Goal: Task Accomplishment & Management: Manage account settings

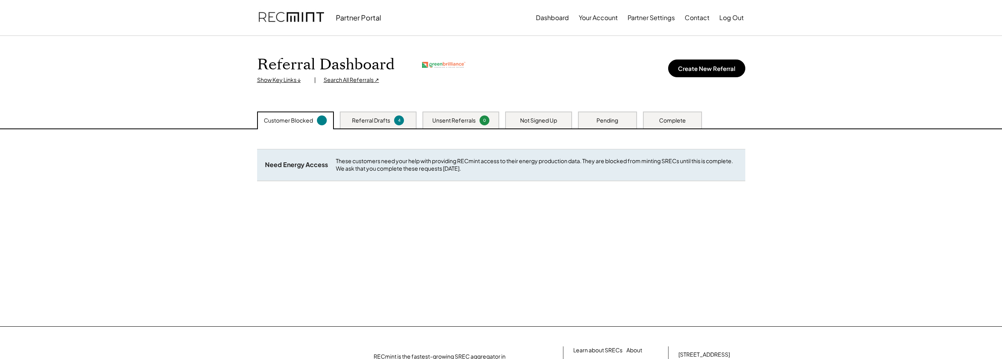
click at [341, 81] on div "Search All Referrals ↗" at bounding box center [352, 80] width 56 height 8
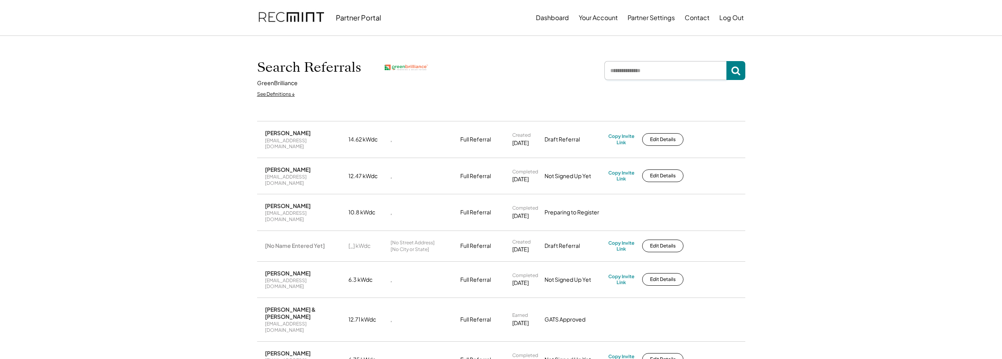
click at [652, 76] on input "input" at bounding box center [665, 70] width 122 height 19
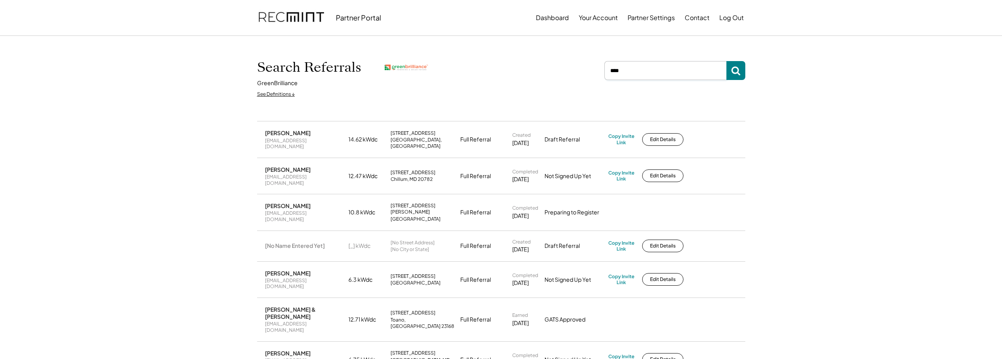
type input "****"
click at [737, 68] on use at bounding box center [735, 71] width 9 height 9
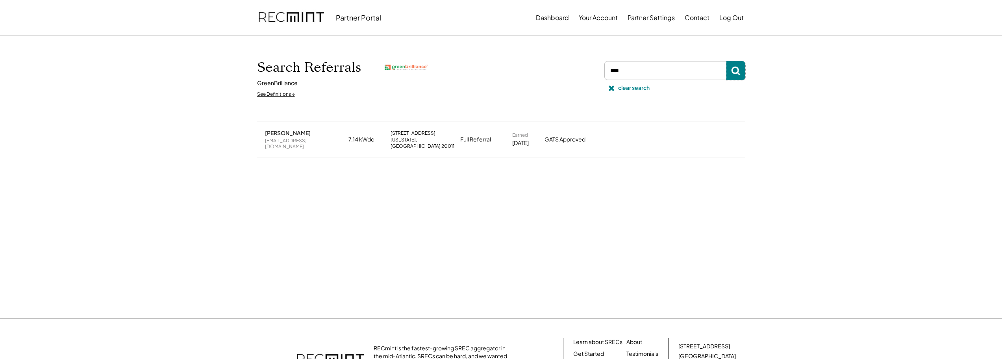
click at [296, 141] on div "wubalem2006@yahoo.com" at bounding box center [304, 143] width 79 height 12
click at [559, 13] on button "Dashboard" at bounding box center [552, 18] width 33 height 16
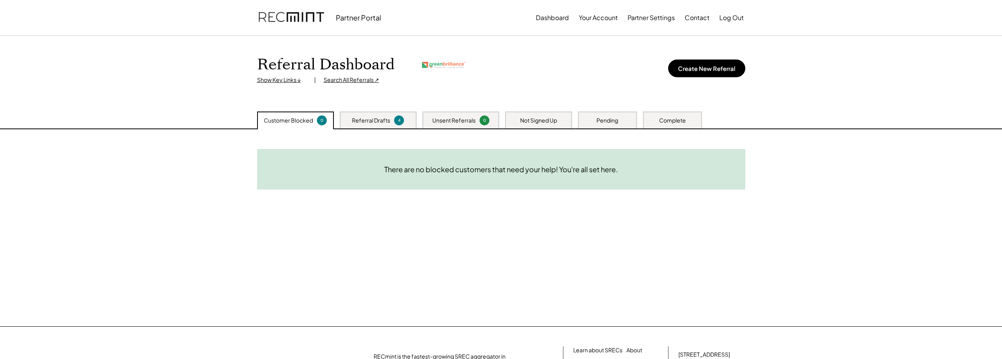
click at [362, 124] on div "Referral Drafts" at bounding box center [371, 121] width 38 height 8
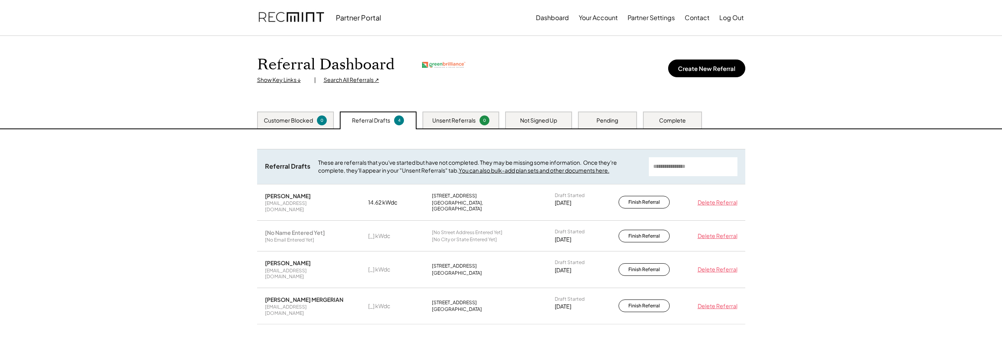
click at [432, 120] on div "Unsent Referrals 0" at bounding box center [460, 119] width 77 height 17
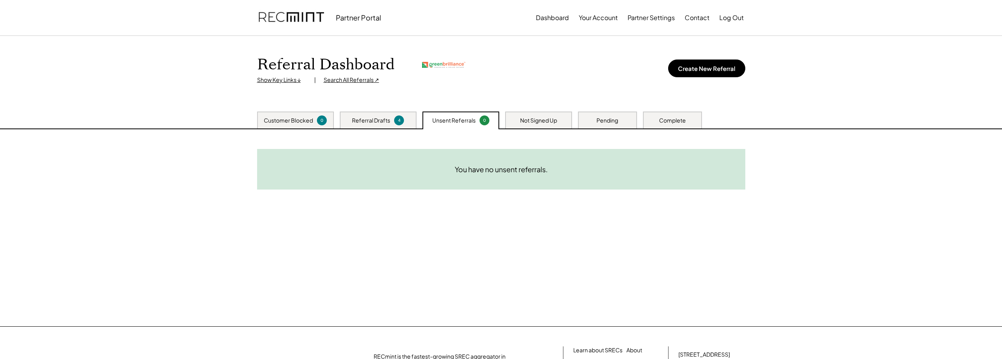
click at [538, 118] on div "Not Signed Up" at bounding box center [538, 121] width 37 height 8
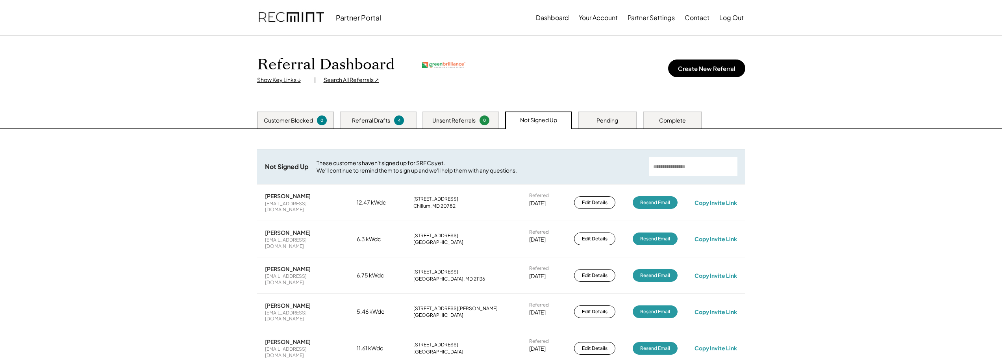
click at [613, 119] on div "Pending" at bounding box center [607, 121] width 22 height 8
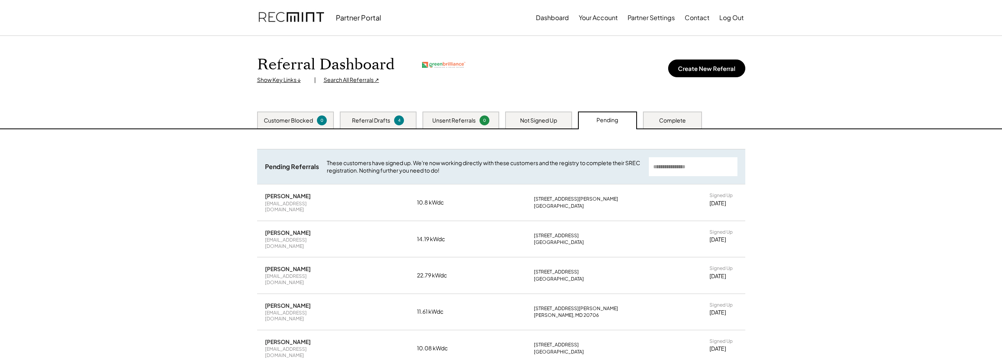
click at [684, 113] on div "Complete" at bounding box center [672, 119] width 59 height 17
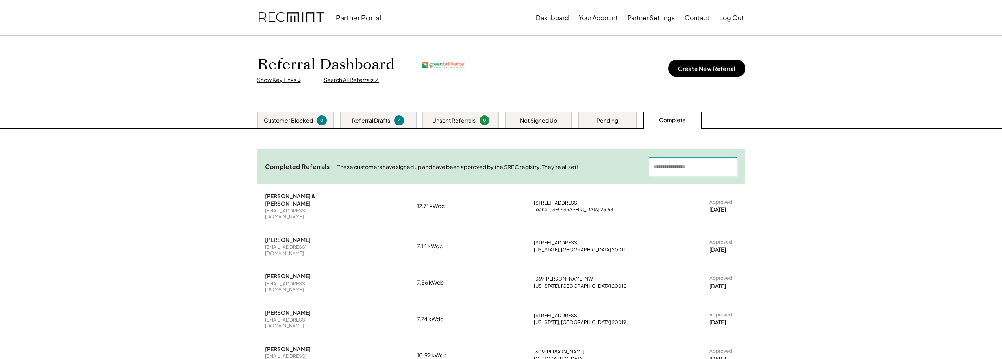
click at [664, 162] on input "input" at bounding box center [693, 166] width 89 height 19
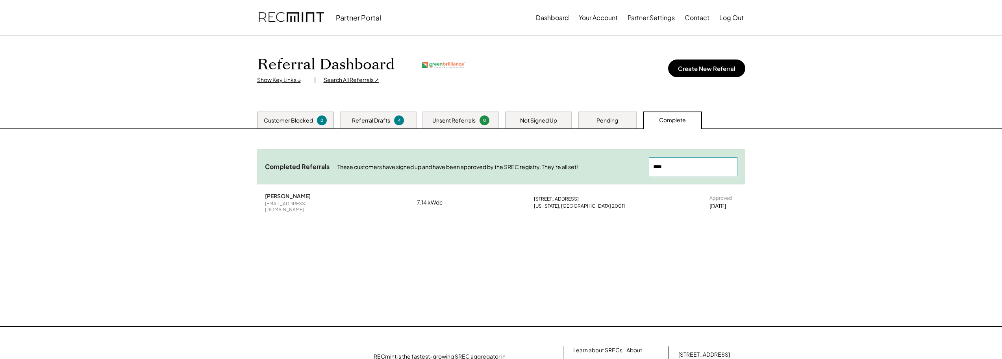
type input "****"
click at [325, 85] on div "Referral Dashboard Show Key Links ↓ | Search All Referrals ↗ Create New Referral" at bounding box center [501, 74] width 504 height 76
click at [307, 117] on div "Customer Blocked" at bounding box center [288, 121] width 49 height 8
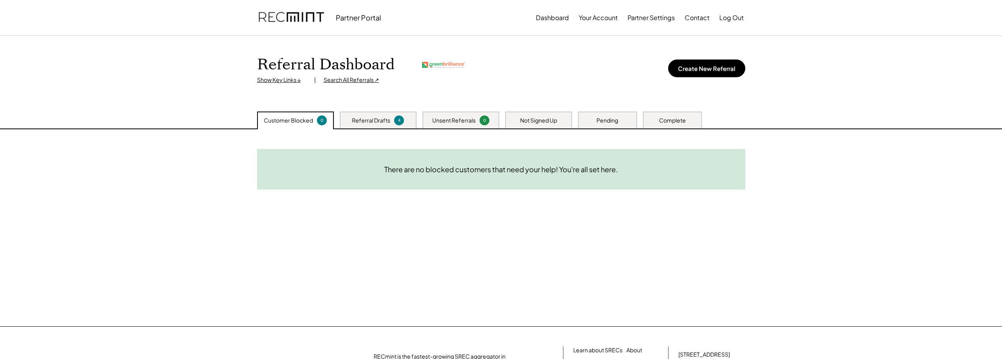
click at [378, 119] on div "Referral Drafts" at bounding box center [371, 121] width 38 height 8
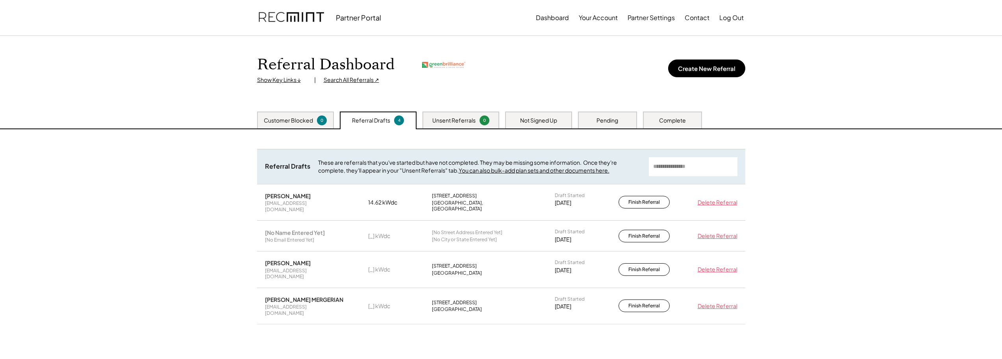
click at [467, 117] on div "Unsent Referrals" at bounding box center [453, 121] width 43 height 8
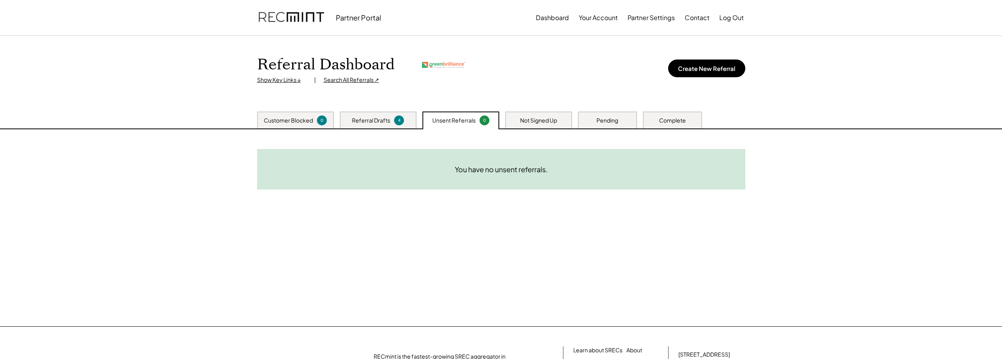
click at [352, 79] on div "Search All Referrals ↗" at bounding box center [352, 80] width 56 height 8
click at [344, 19] on div "Partner Portal" at bounding box center [358, 17] width 45 height 9
click at [292, 16] on img at bounding box center [291, 17] width 65 height 27
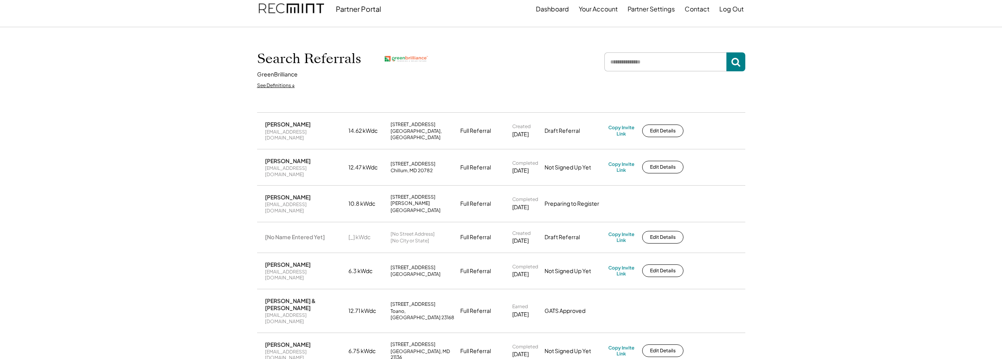
scroll to position [9, 0]
click at [634, 65] on input "input" at bounding box center [665, 61] width 122 height 19
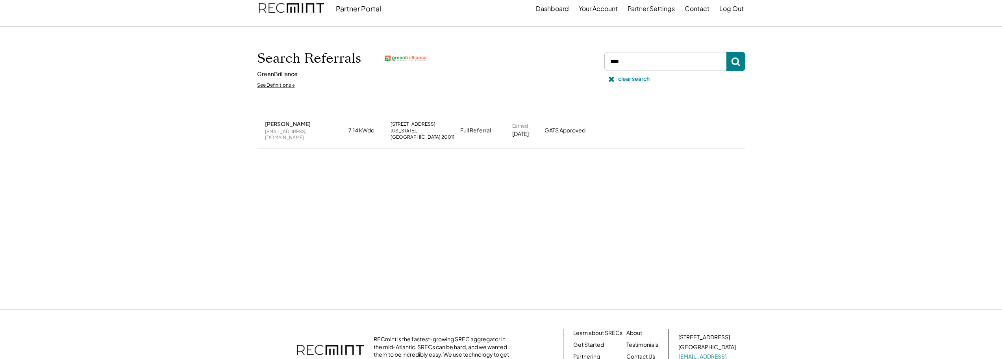
click at [551, 134] on div "Sofiya Sani wubalem2006@yahoo.com 7.14 kWdc 87 Sheridan St NE Washington, DC 20…" at bounding box center [501, 130] width 488 height 36
click at [283, 129] on div "wubalem2006@yahoo.com" at bounding box center [304, 134] width 79 height 12
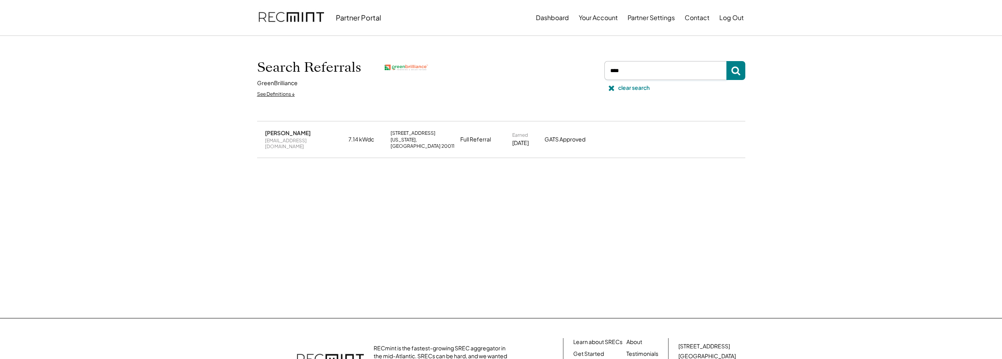
click at [645, 71] on input "input" at bounding box center [665, 70] width 122 height 19
type input "*******"
click at [661, 133] on button "Production" at bounding box center [662, 139] width 41 height 13
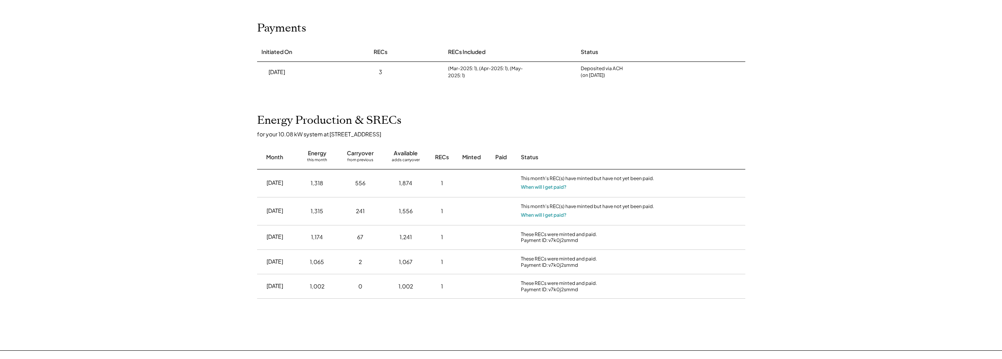
scroll to position [83, 0]
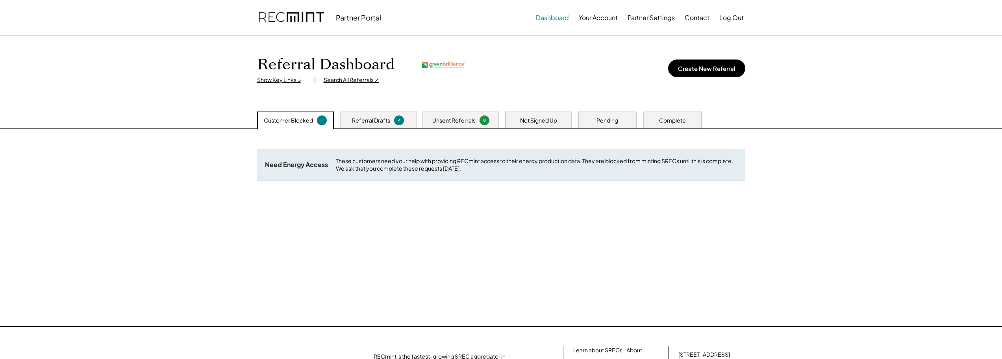
click at [556, 15] on button "Dashboard" at bounding box center [552, 18] width 33 height 16
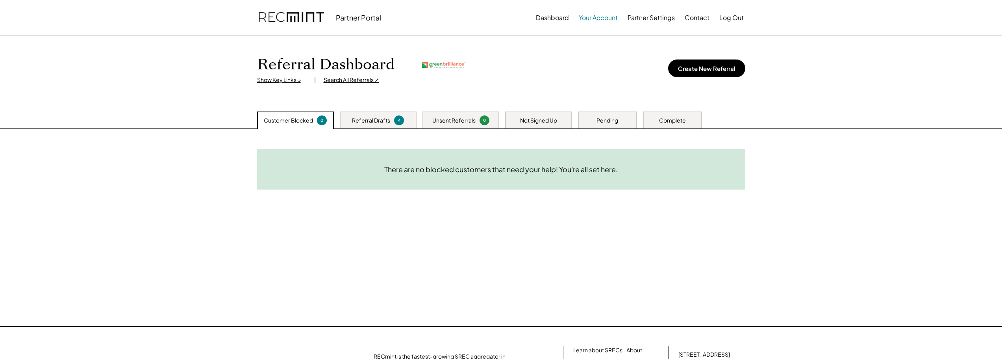
click at [603, 18] on button "Your Account" at bounding box center [598, 18] width 39 height 16
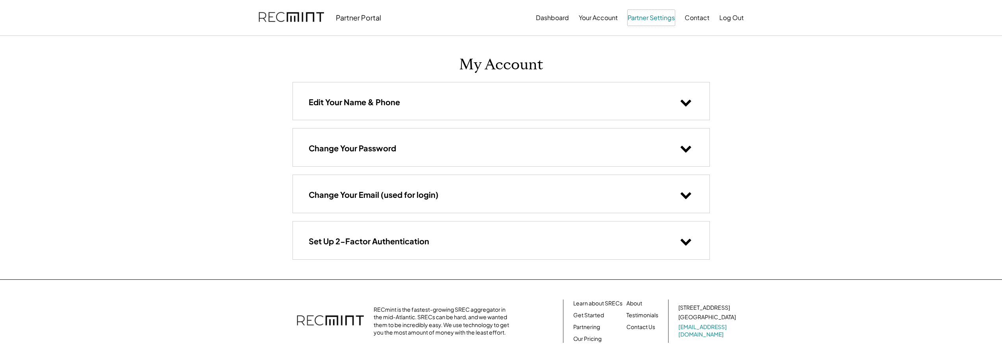
click at [657, 18] on button "Partner Settings" at bounding box center [651, 18] width 47 height 16
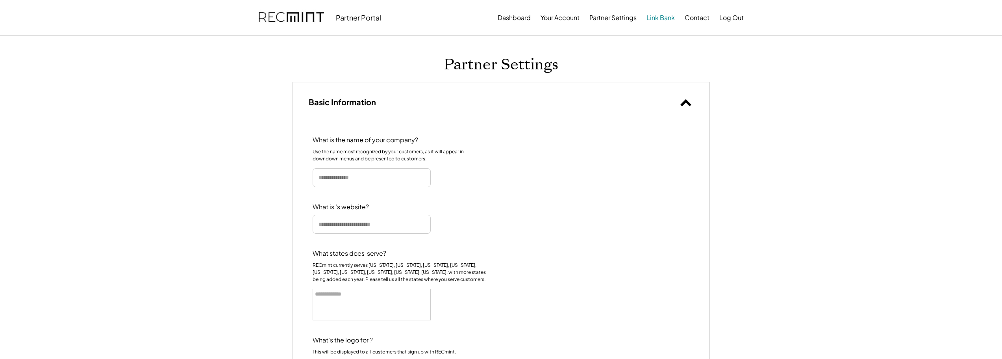
select select
type input "**********"
type input "*****"
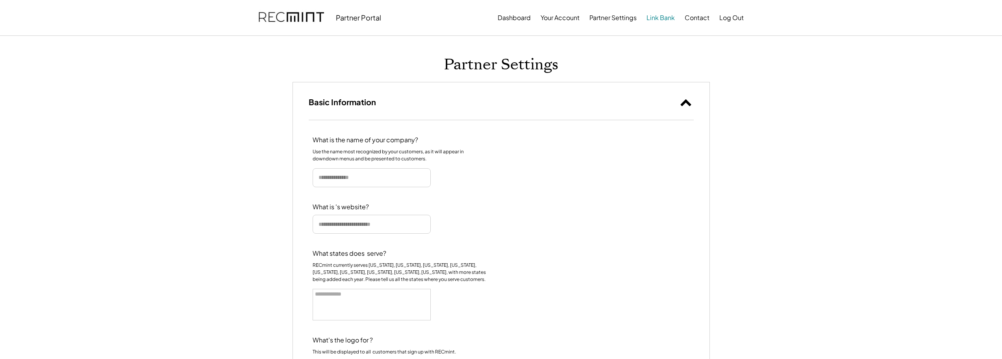
type input "**********"
select select "**********"
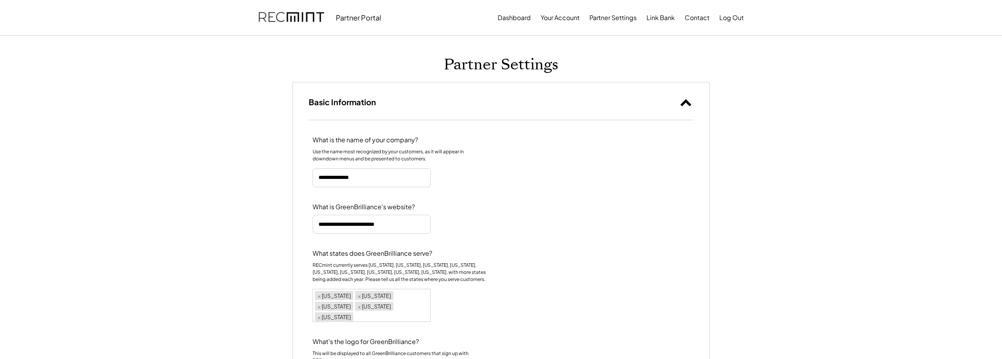
scroll to position [308, 0]
click at [554, 19] on button "Dashboard" at bounding box center [552, 18] width 33 height 16
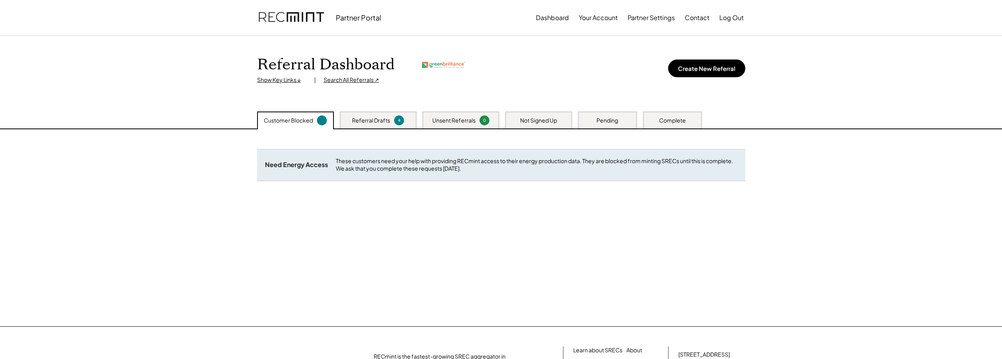
click at [280, 78] on div "Show Key Links ↓" at bounding box center [281, 80] width 49 height 8
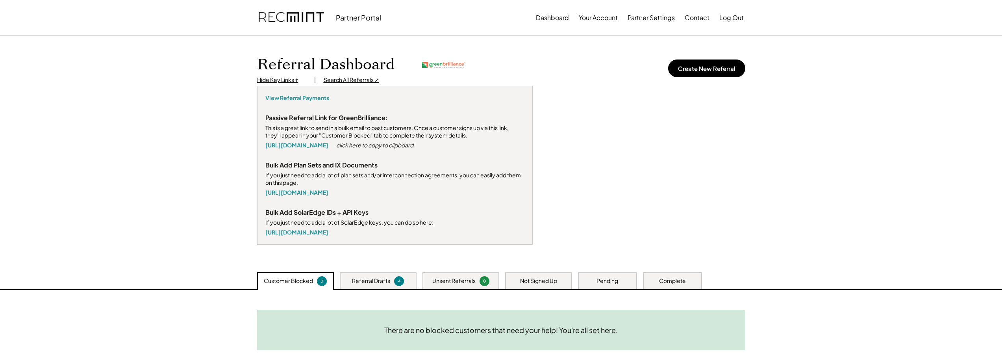
click at [332, 80] on div "Search All Referrals ↗" at bounding box center [352, 80] width 56 height 8
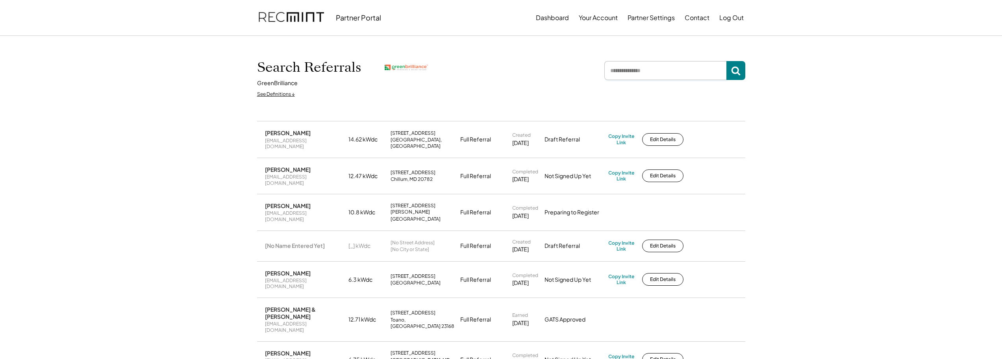
click at [625, 69] on input "input" at bounding box center [665, 70] width 122 height 19
type input "****"
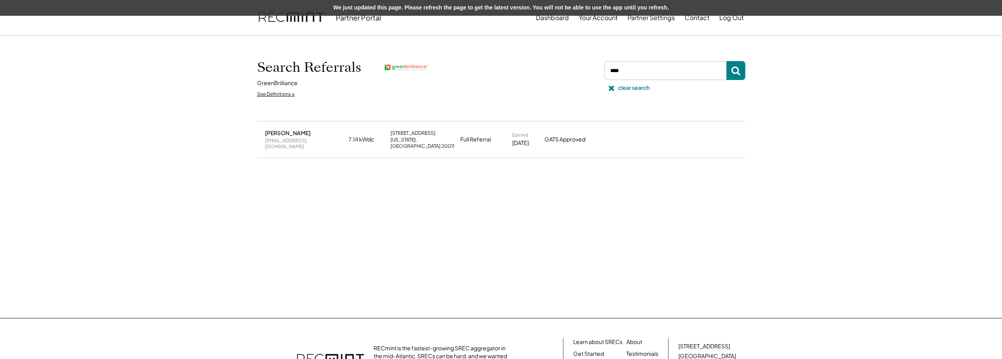
click at [751, 181] on div "Sofiya Sani wubalem2006@yahoo.com 7.14 kWdc 87 Sheridan St NE Washington, DC 20…" at bounding box center [501, 219] width 504 height 197
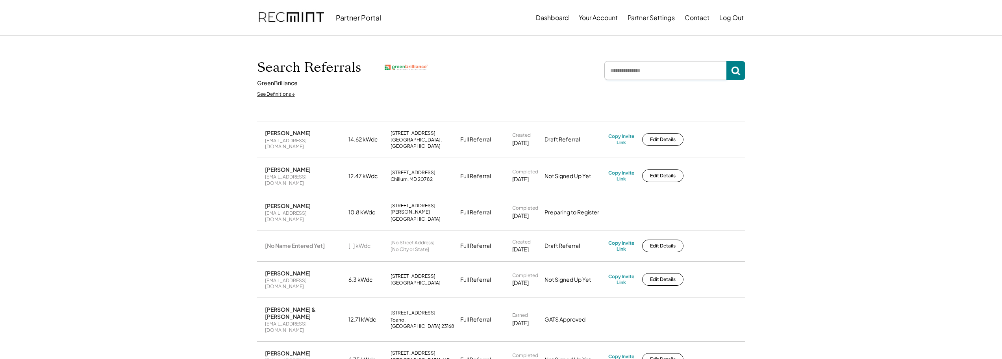
click at [702, 76] on input "input" at bounding box center [665, 70] width 122 height 19
type input "****"
click at [734, 61] on div "Search Referrals GreenBrilliance See Definitions ↓" at bounding box center [501, 79] width 488 height 46
click at [735, 70] on icon at bounding box center [735, 70] width 9 height 9
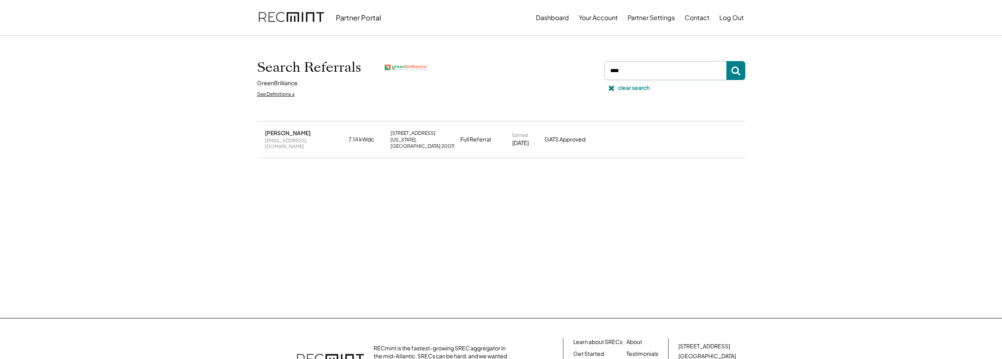
click at [637, 70] on input "input" at bounding box center [665, 70] width 122 height 19
type input "*"
